Goal: Communication & Community: Answer question/provide support

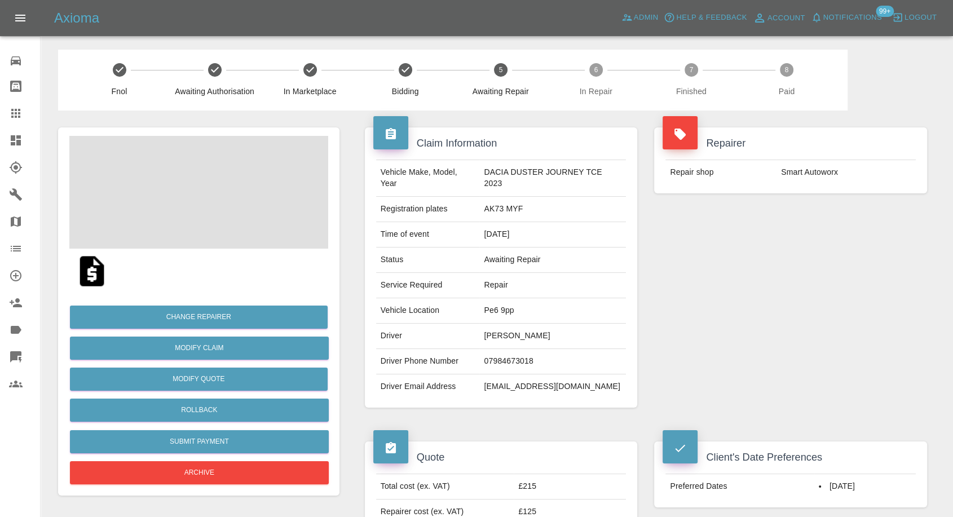
click at [509, 363] on td "07984673018" at bounding box center [552, 361] width 147 height 25
copy td "07984673018"
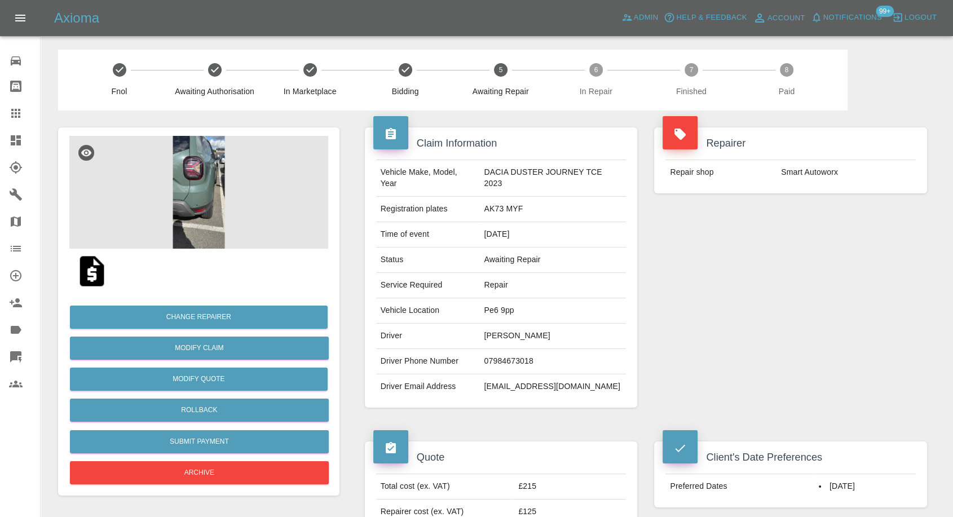
click at [672, 406] on div "Repairer Repair shop Smart Autoworx" at bounding box center [791, 268] width 290 height 314
click at [490, 335] on td "Laura Chandler" at bounding box center [552, 336] width 147 height 25
copy td "Laura"
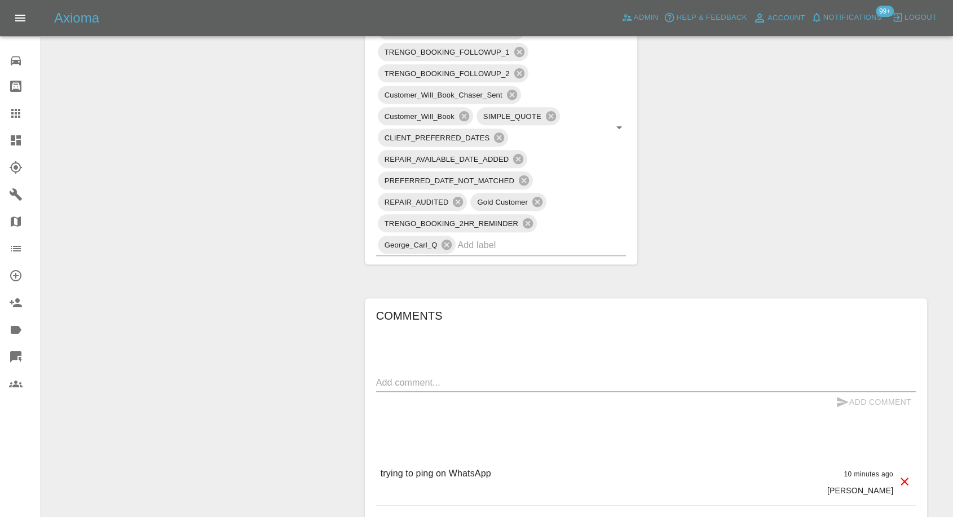
scroll to position [689, 0]
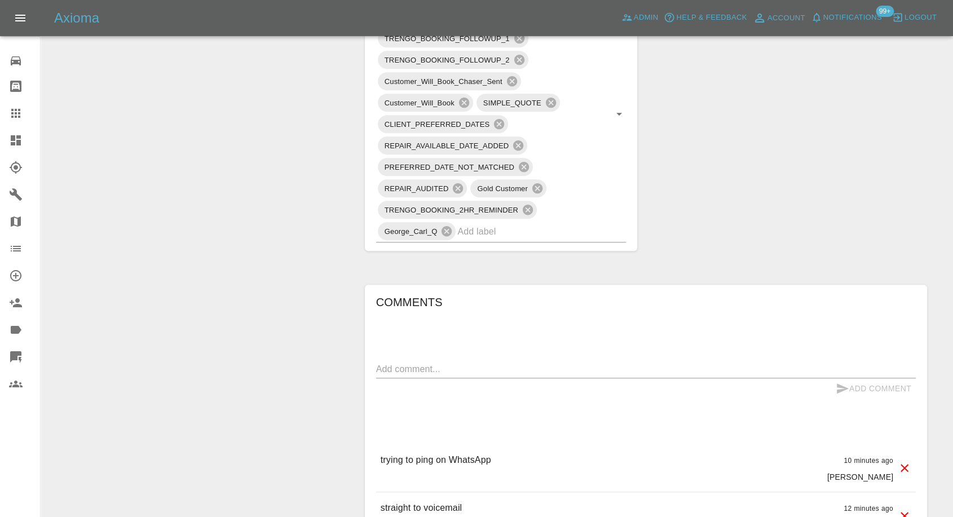
click at [494, 371] on textarea at bounding box center [646, 369] width 540 height 13
type textarea "Wats app sent"
click at [844, 385] on icon "submit" at bounding box center [843, 389] width 14 height 14
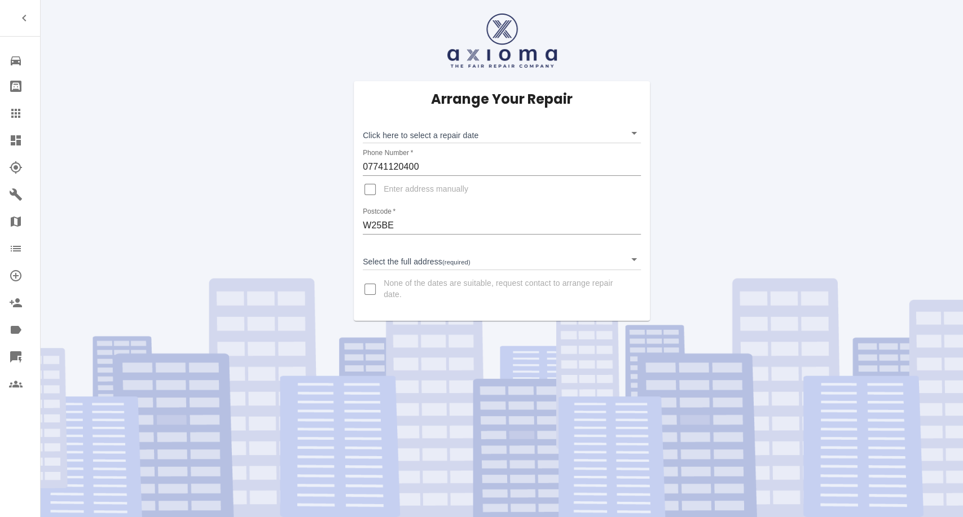
click at [412, 136] on body "Repair home Bodyshop home Claims Dashboard Explorer Garages Map Organization Cr…" at bounding box center [481, 258] width 963 height 517
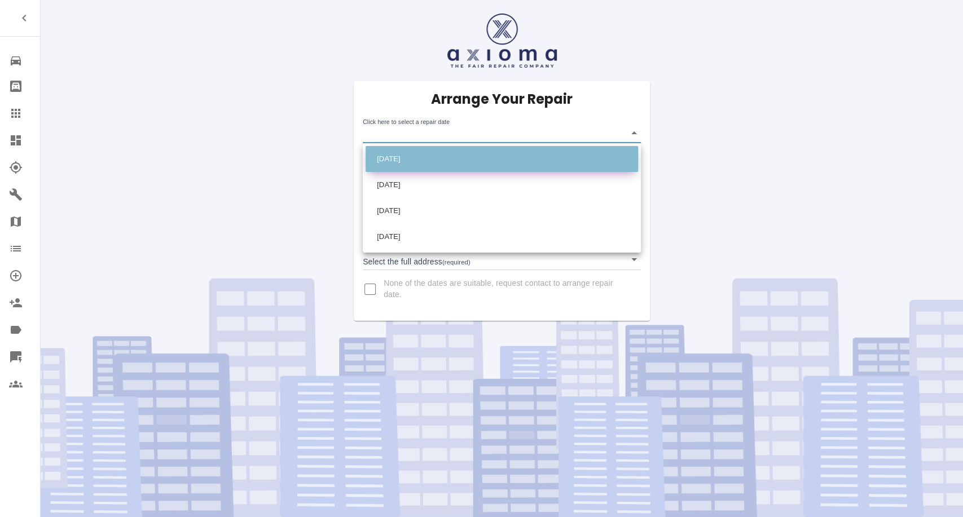
click at [426, 162] on li "Tue Sep 23 2025" at bounding box center [502, 159] width 272 height 26
type input "2025-09-23T00:00:00.000Z"
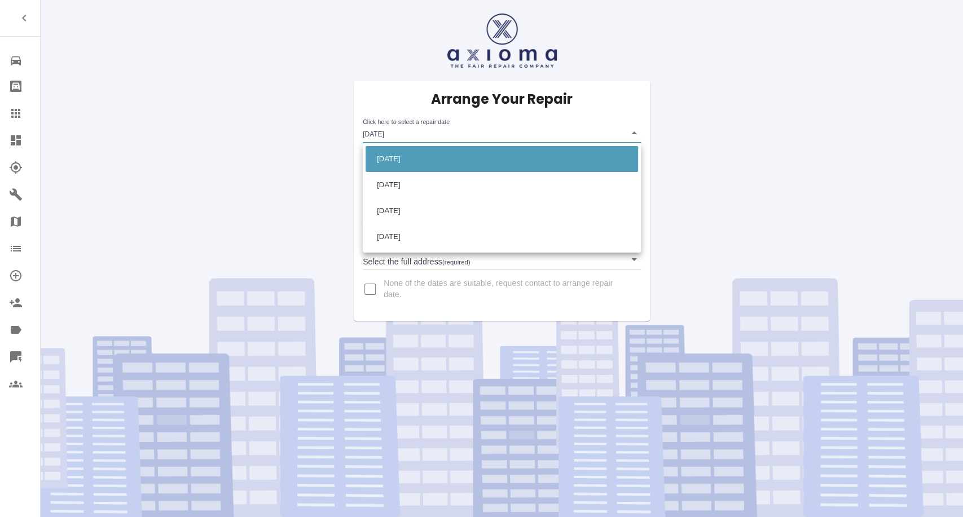
click at [464, 132] on body "Repair home Bodyshop home Claims Dashboard Explorer Garages Map Organization Cr…" at bounding box center [481, 258] width 963 height 517
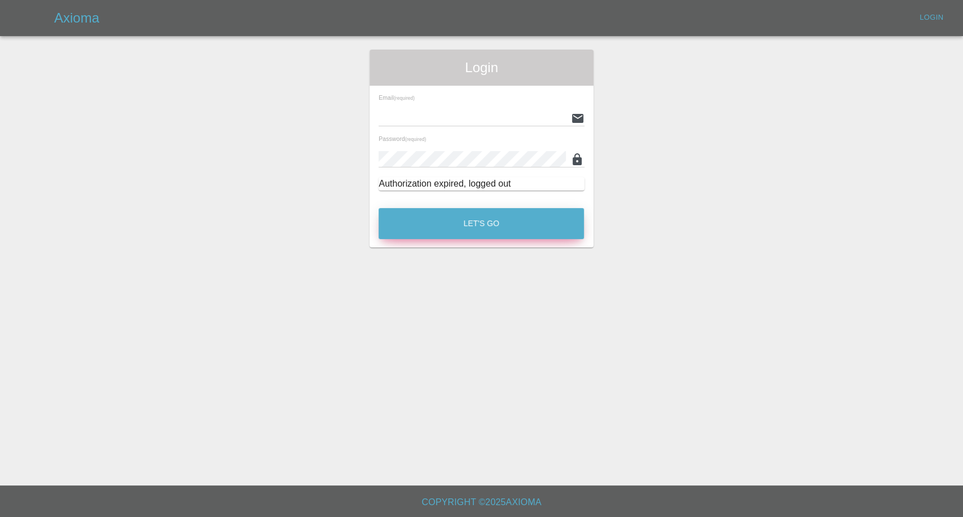
type input "afreen@axioma.co.uk"
click at [510, 227] on button "Let's Go" at bounding box center [480, 223] width 205 height 31
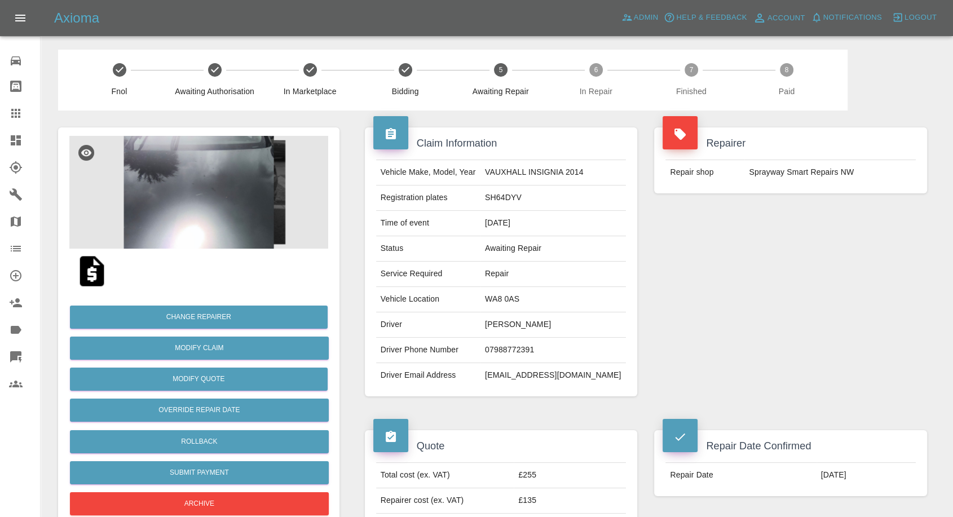
click at [518, 347] on td "07988772391" at bounding box center [554, 350] width 146 height 25
copy td "07988772391"
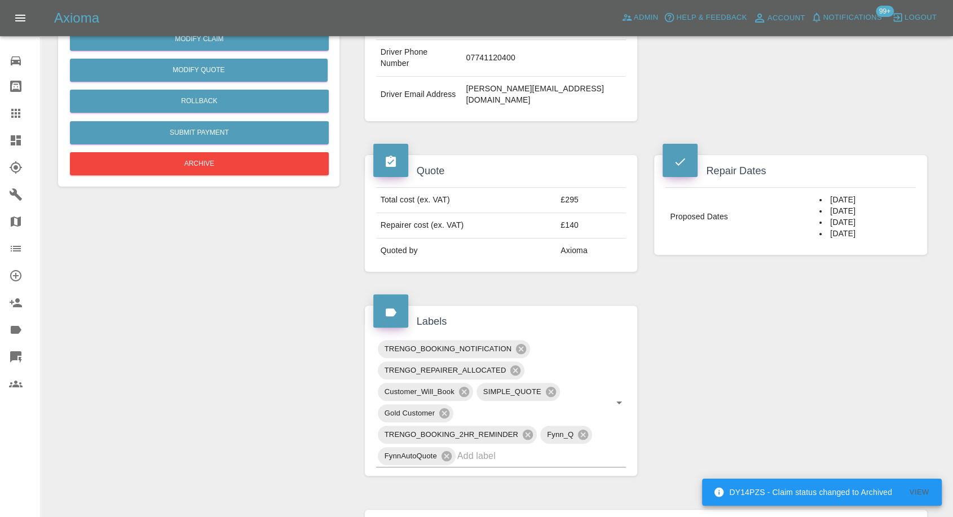
scroll to position [501, 0]
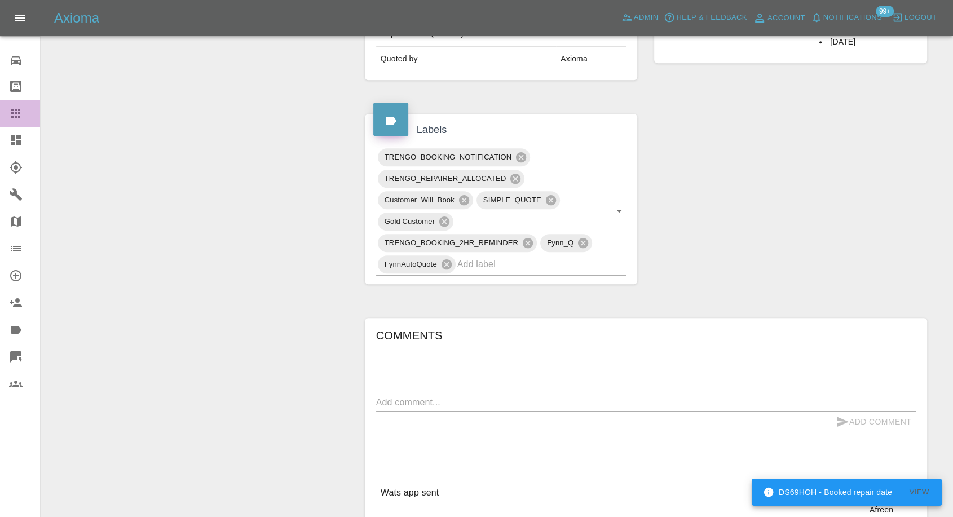
click at [13, 114] on icon at bounding box center [15, 113] width 9 height 9
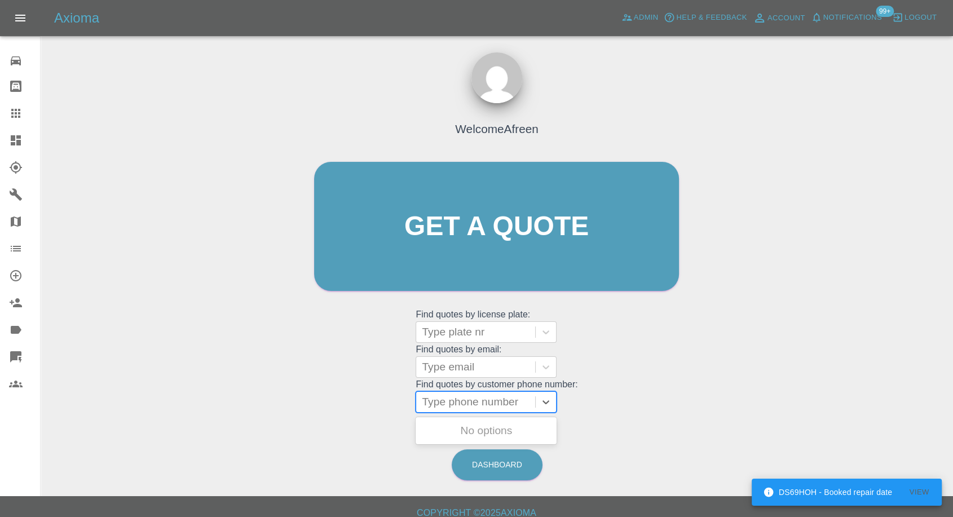
click at [476, 406] on div at bounding box center [476, 402] width 108 height 16
paste input "[PHONE_NUMBER]"
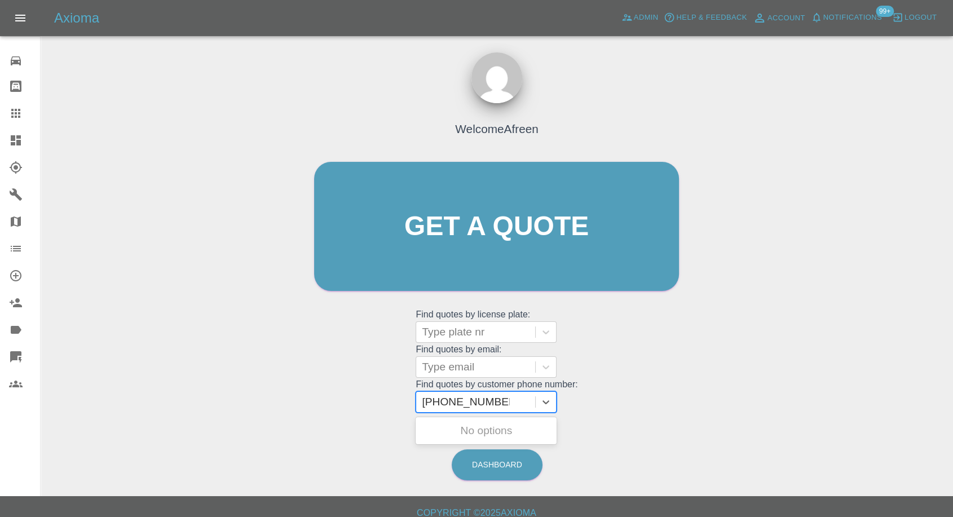
drag, startPoint x: 445, startPoint y: 403, endPoint x: 354, endPoint y: 409, distance: 91.6
click at [362, 409] on div "Welcome Afreen Get a quote Get a quote Find quotes by license plate: Type plate…" at bounding box center [496, 248] width 389 height 341
click at [458, 398] on input "07984 673018" at bounding box center [458, 402] width 72 height 14
type input "07984673018"
click at [473, 430] on div "AK73 MYF, Awaiting Repair" at bounding box center [486, 438] width 141 height 36
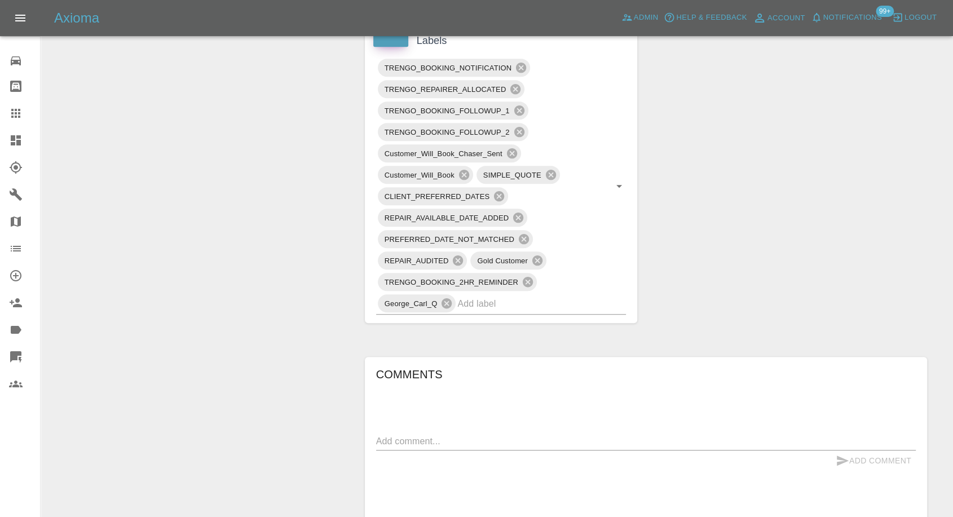
scroll to position [752, 0]
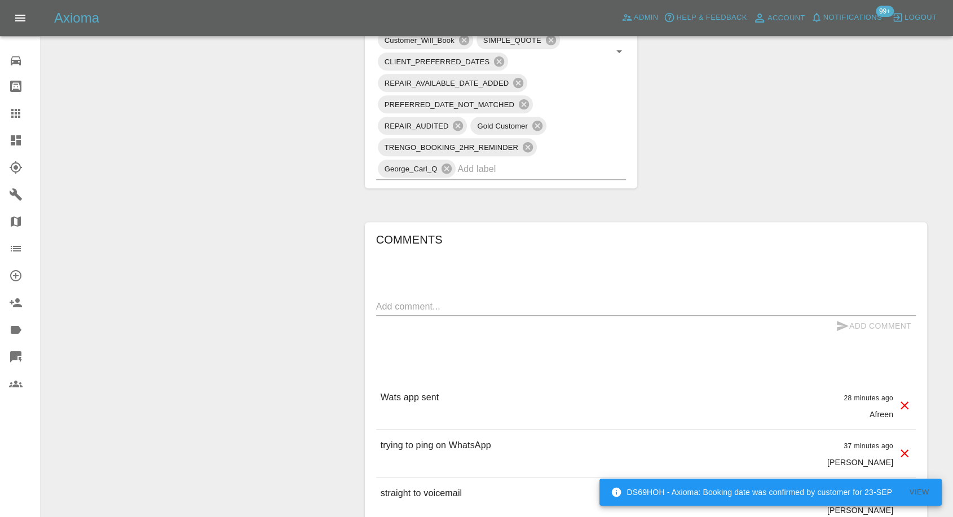
click at [481, 298] on div "x" at bounding box center [646, 307] width 540 height 18
paste textarea "Hi, I think u got the wrong number as I don’t need any car repair"
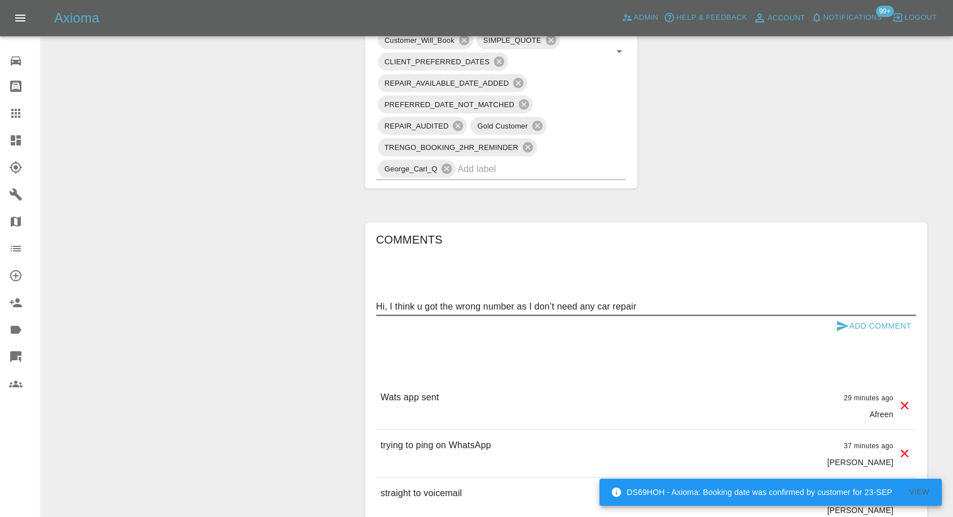
type textarea "Hi, I think u got the wrong number as I don’t need any car repair"
click at [837, 323] on icon "submit" at bounding box center [843, 326] width 12 height 10
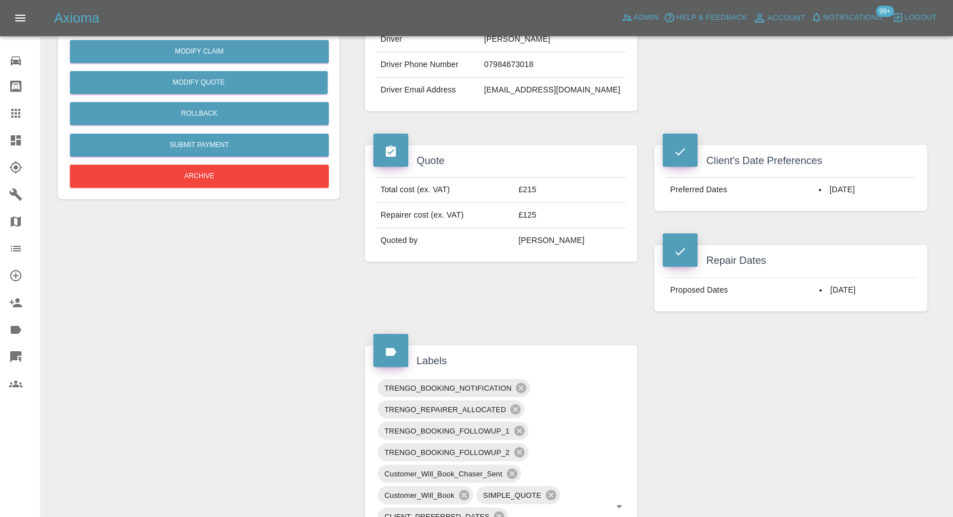
scroll to position [125, 0]
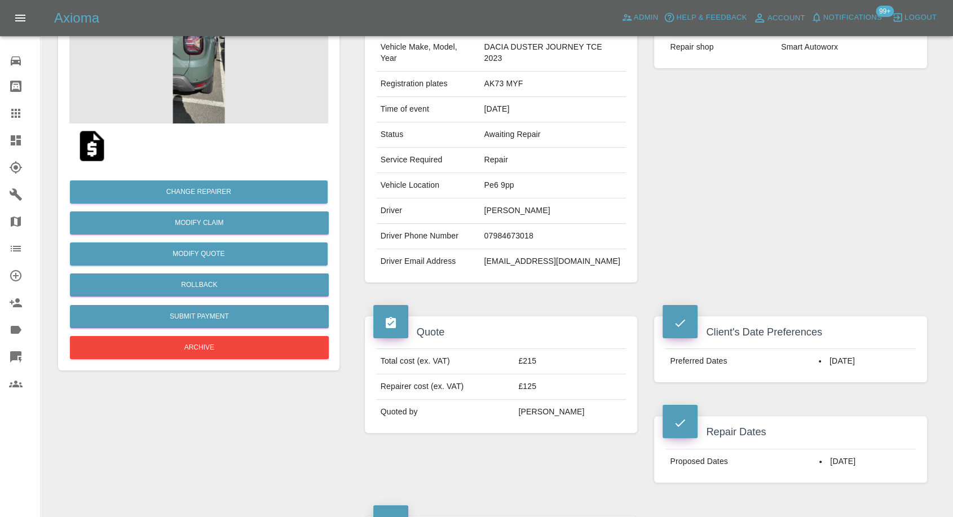
click at [490, 209] on td "[PERSON_NAME]" at bounding box center [552, 211] width 147 height 25
copy td "[PERSON_NAME]"
click at [519, 218] on td "[PERSON_NAME]" at bounding box center [552, 211] width 147 height 25
click at [519, 209] on td "[PERSON_NAME]" at bounding box center [552, 211] width 147 height 25
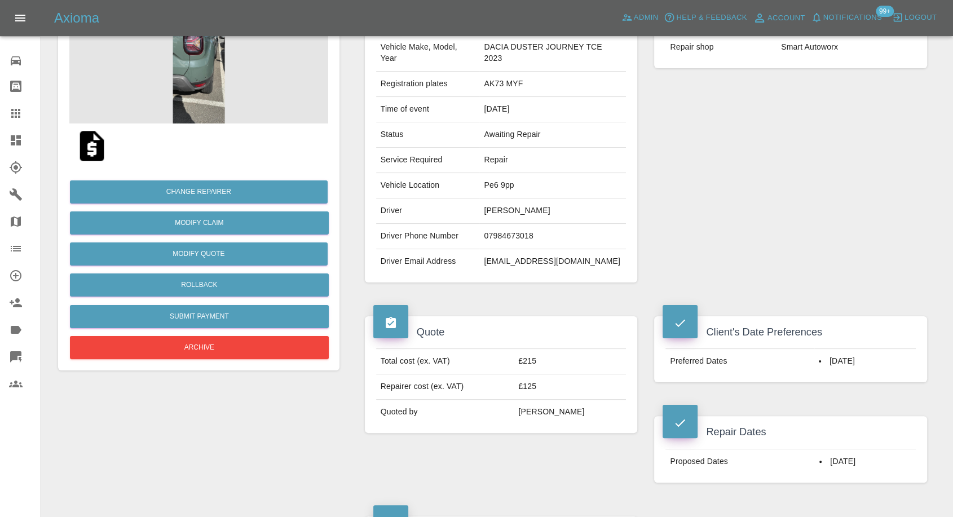
click at [519, 209] on td "[PERSON_NAME]" at bounding box center [552, 211] width 147 height 25
copy td "[PERSON_NAME]"
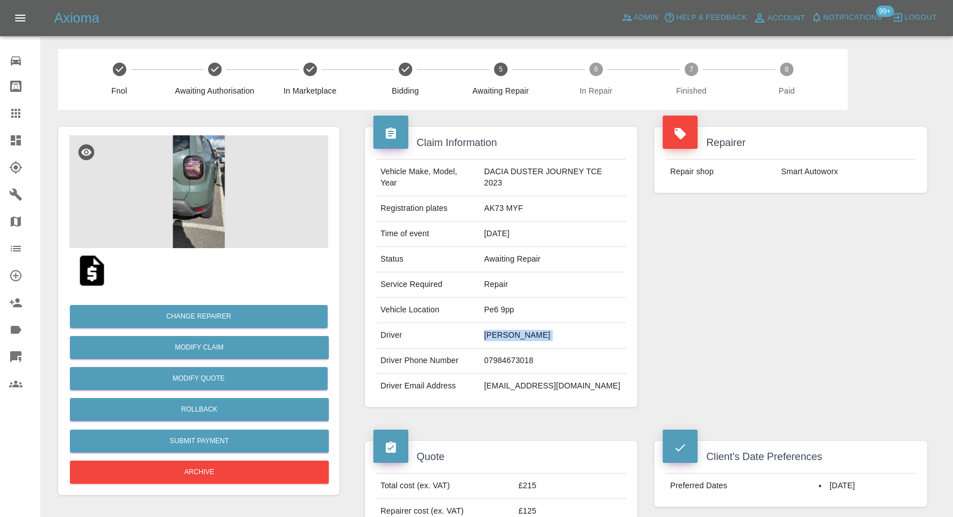
scroll to position [0, 0]
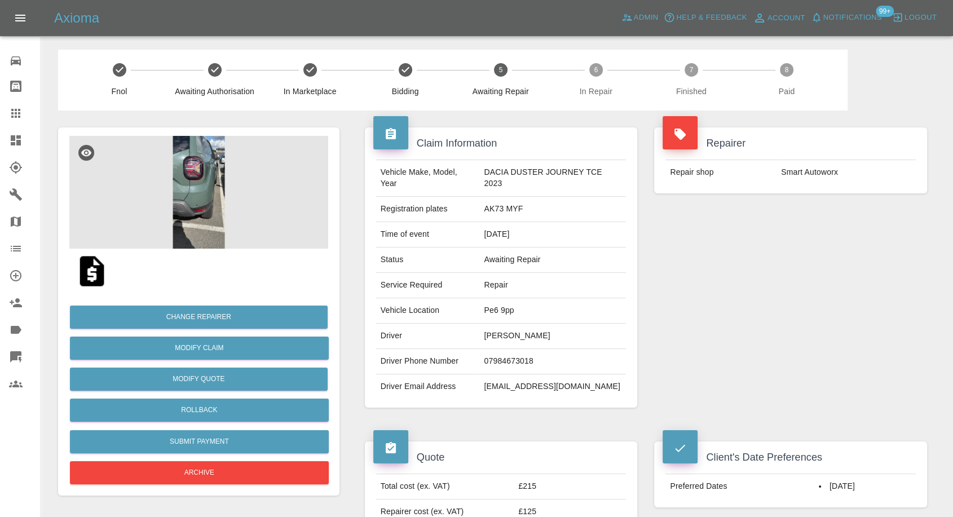
click at [497, 200] on td "AK73 MYF" at bounding box center [552, 209] width 147 height 25
drag, startPoint x: 485, startPoint y: 171, endPoint x: 565, endPoint y: 188, distance: 81.9
click at [565, 188] on td "DACIA DUSTER JOURNEY TCE 2023" at bounding box center [552, 178] width 147 height 37
copy td "DACIA DUSTER JOURNEY TCE 2023"
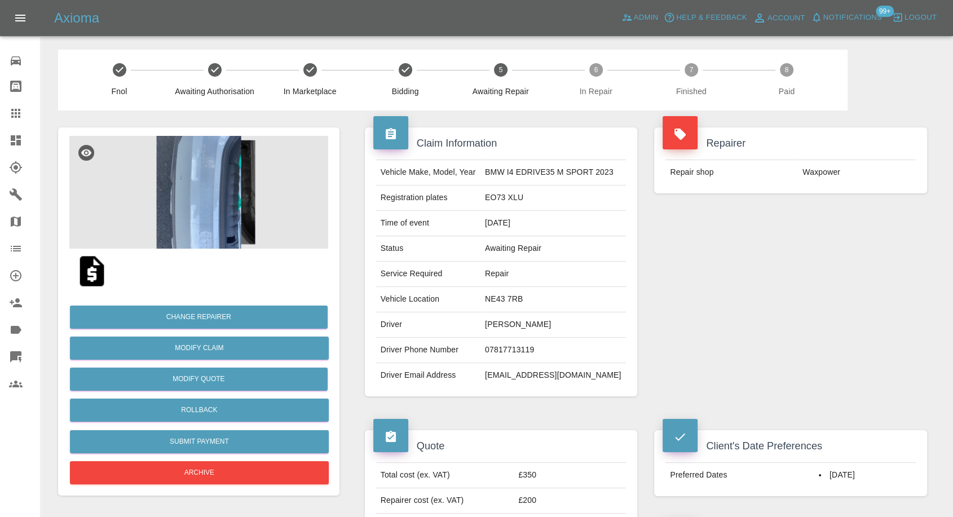
click at [511, 352] on td "07817713119" at bounding box center [554, 350] width 146 height 25
copy td "07817713119"
click at [554, 200] on td "EO73 XLU" at bounding box center [554, 198] width 146 height 25
click at [495, 325] on td "Neil Robbins" at bounding box center [554, 324] width 146 height 25
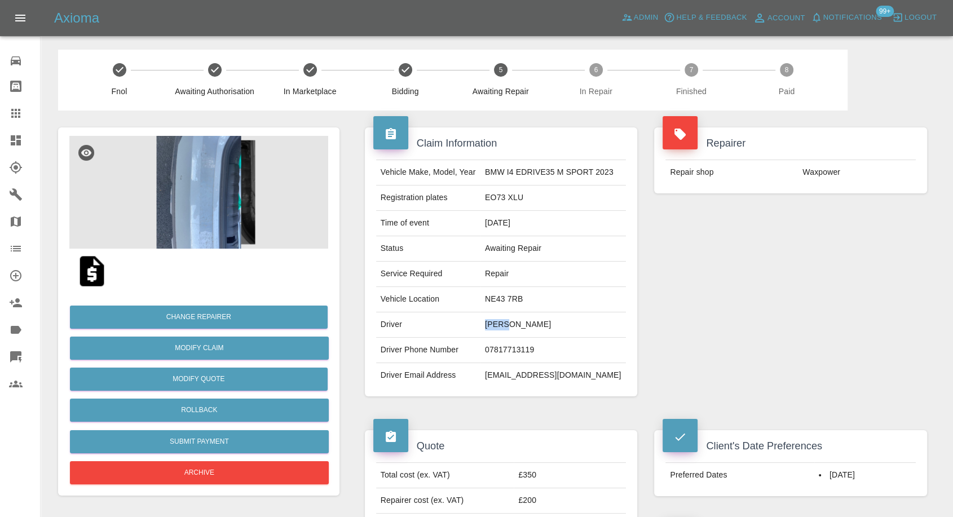
click at [495, 325] on td "Neil Robbins" at bounding box center [554, 324] width 146 height 25
copy td "Neil"
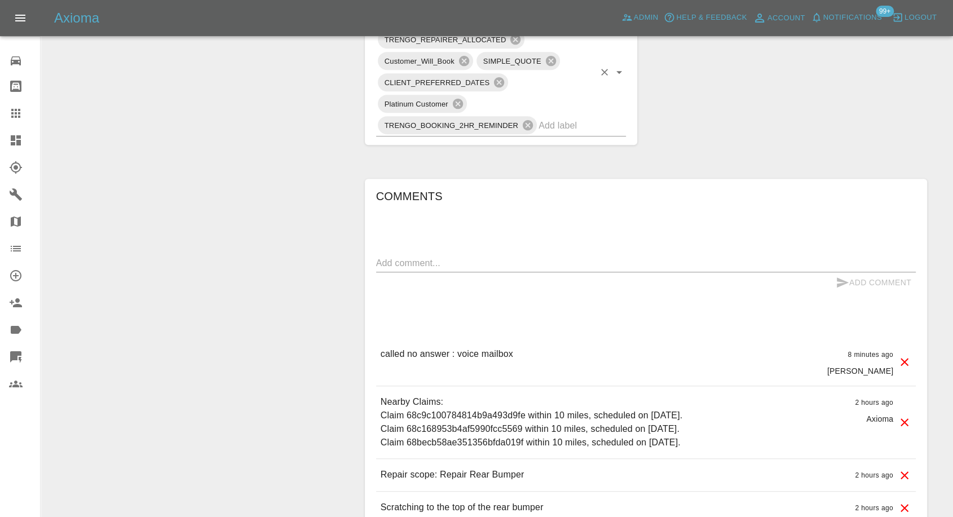
scroll to position [689, 0]
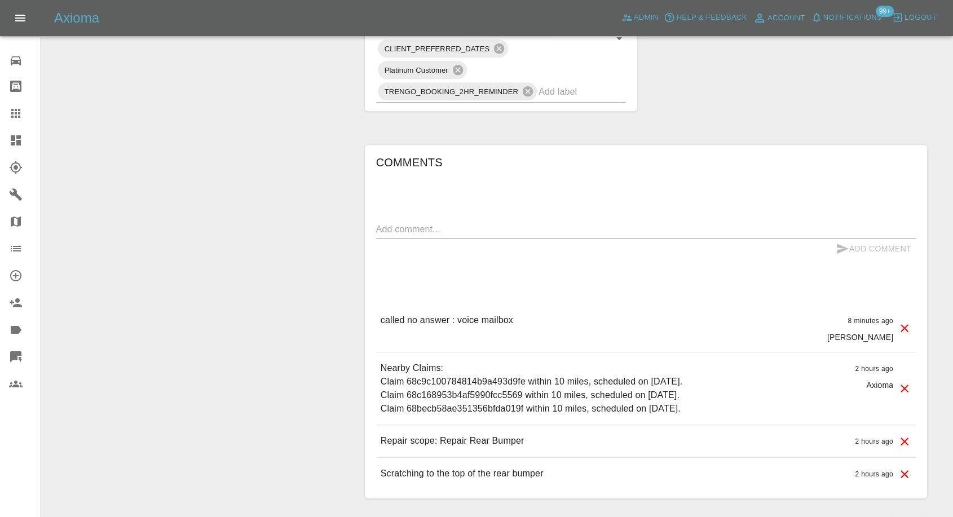
click at [621, 224] on textarea at bounding box center [646, 229] width 540 height 13
type textarea "Wats app sent"
click at [844, 245] on icon "submit" at bounding box center [843, 249] width 14 height 14
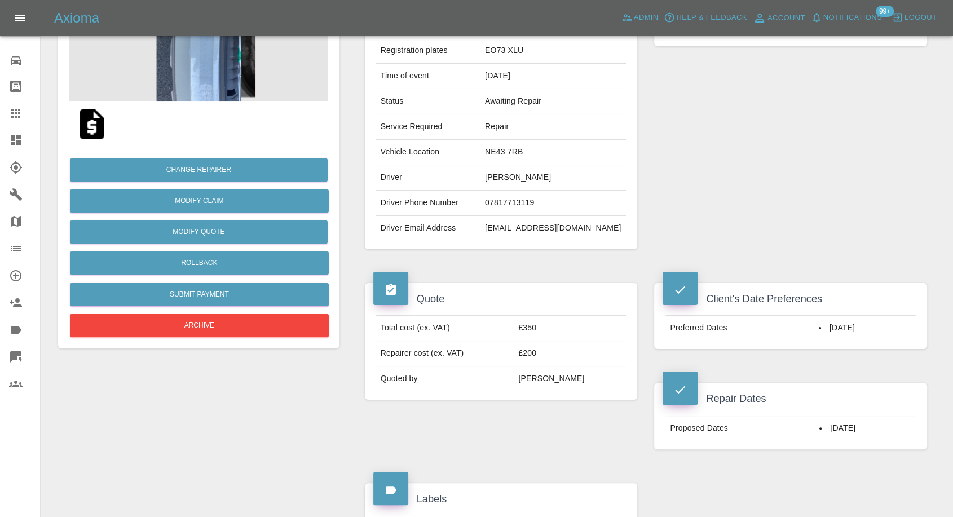
scroll to position [125, 0]
